Goal: Transaction & Acquisition: Purchase product/service

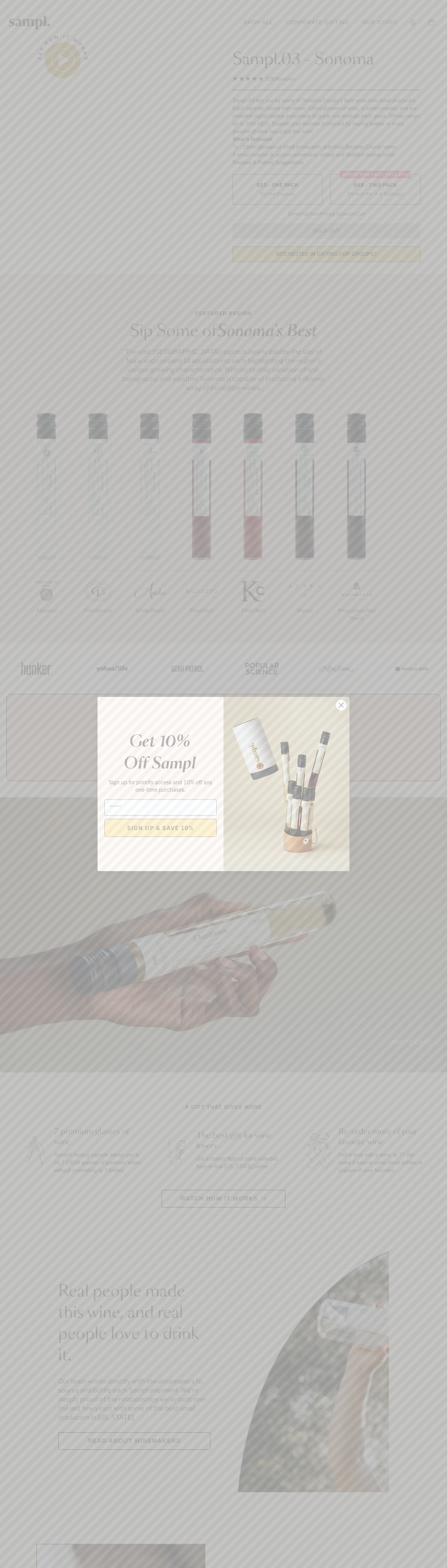
click at [341, 705] on icon "Close dialog" at bounding box center [341, 705] width 4 height 4
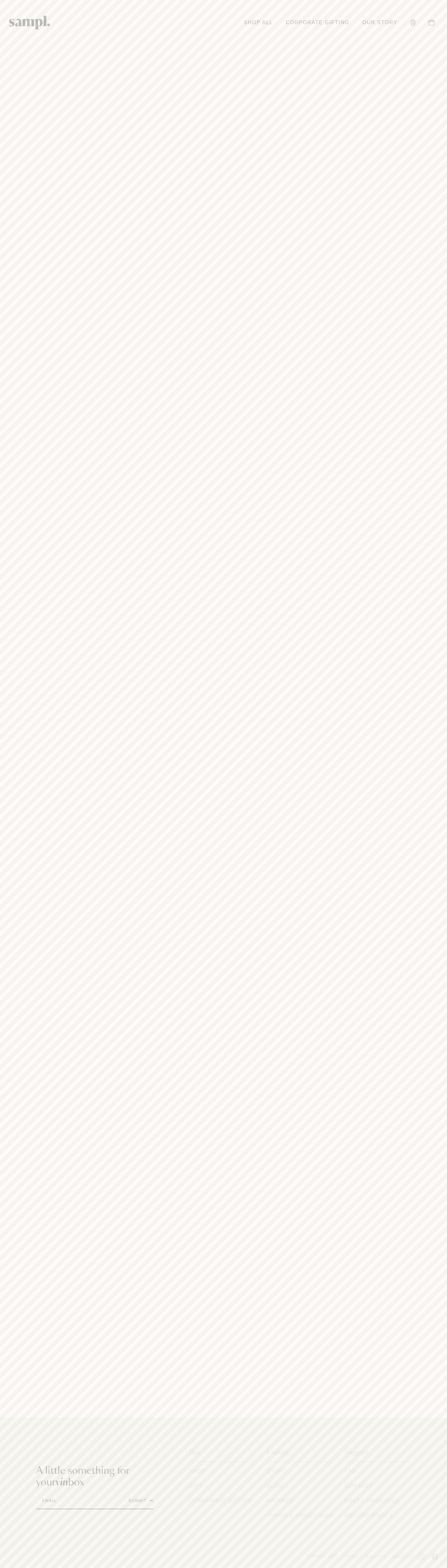
click at [0, 0] on button "Toggle navigation menu" at bounding box center [0, 0] width 0 height 0
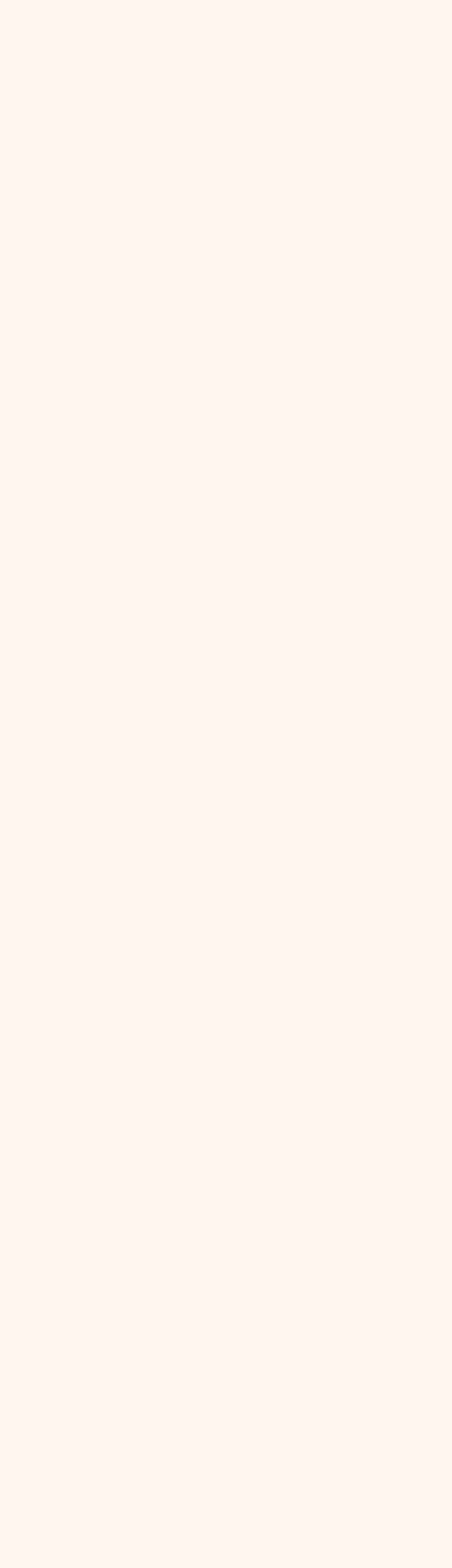
click at [336, 0] on html "One or more of the items in your cart is a recurring or deferred purchase. By c…" at bounding box center [226, 0] width 452 height 0
click at [422, 0] on html "One or more of the items in your cart is a recurring or deferred purchase. By c…" at bounding box center [226, 0] width 452 height 0
click at [152, 0] on html "One or more of the items in your cart is a recurring or deferred purchase. By c…" at bounding box center [226, 0] width 452 height 0
click at [27, 0] on html "One or more of the items in your cart is a recurring or deferred purchase. By c…" at bounding box center [226, 0] width 452 height 0
